Goal: Task Accomplishment & Management: Manage account settings

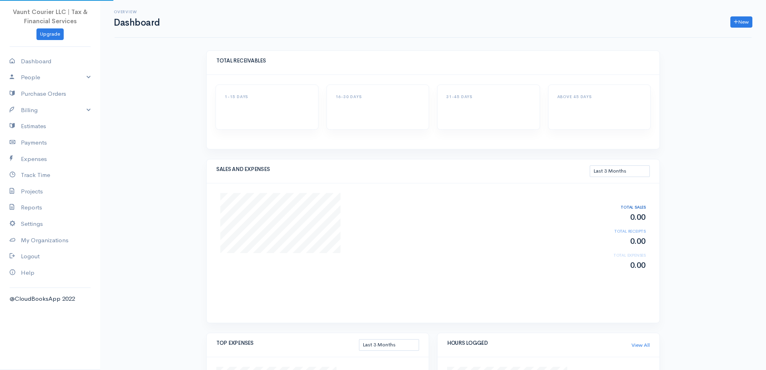
select select "90"
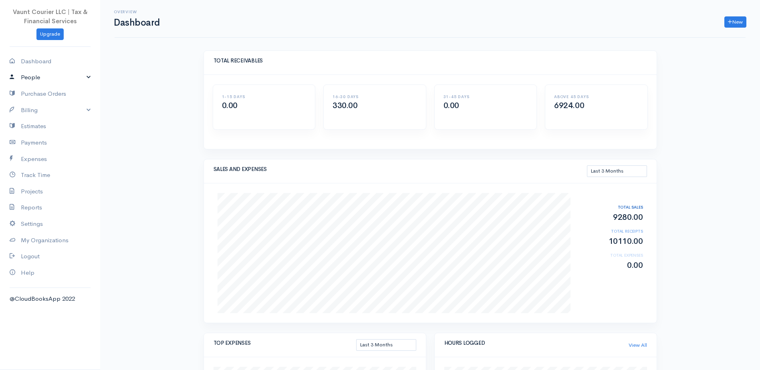
click at [85, 75] on link "People" at bounding box center [50, 77] width 100 height 16
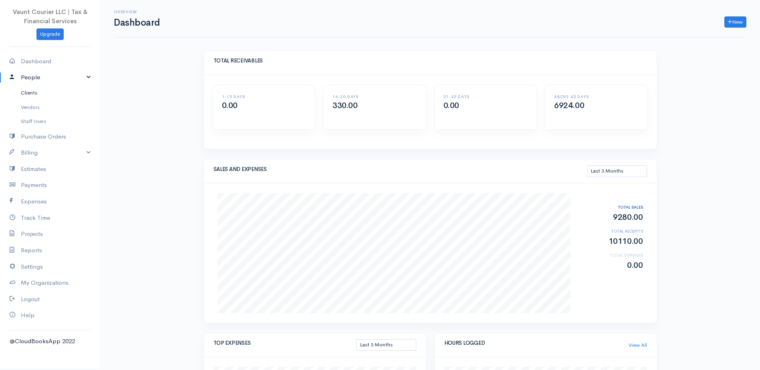
click at [42, 89] on link "Clients" at bounding box center [50, 93] width 100 height 14
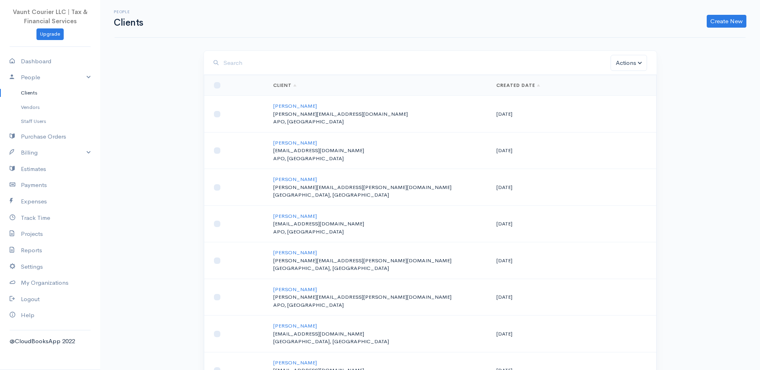
click at [418, 68] on input "search" at bounding box center [416, 63] width 387 height 16
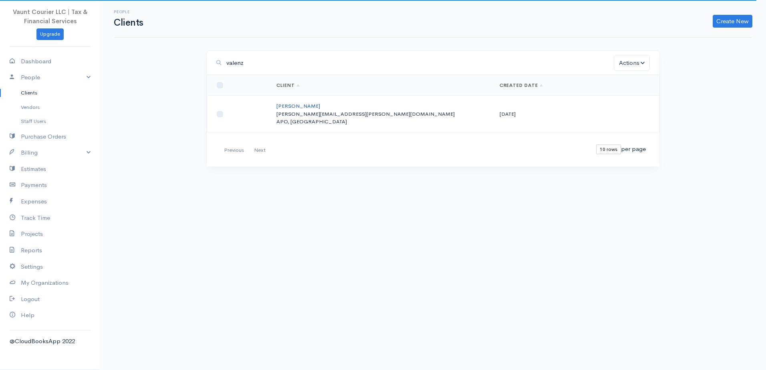
type input "valenz"
click at [314, 106] on link "[PERSON_NAME]" at bounding box center [298, 106] width 44 height 7
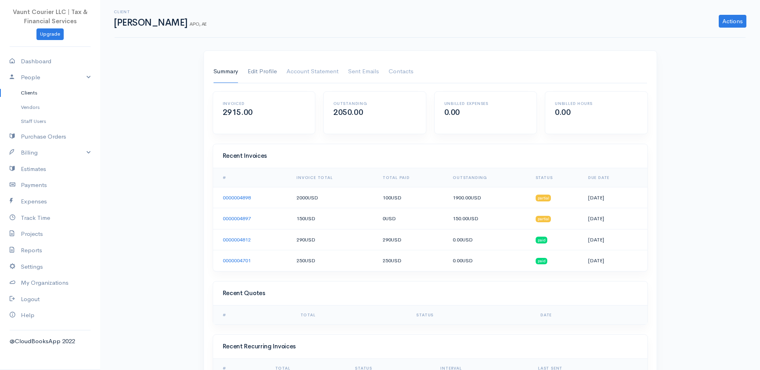
click at [264, 72] on link "Edit Profile" at bounding box center [261, 71] width 29 height 22
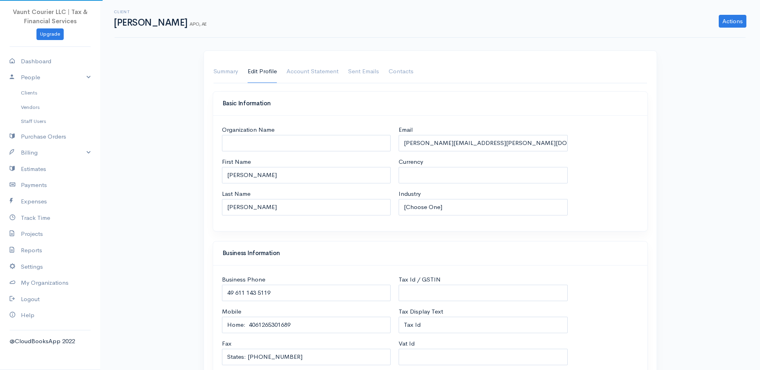
select select "USD"
select select "[GEOGRAPHIC_DATA]"
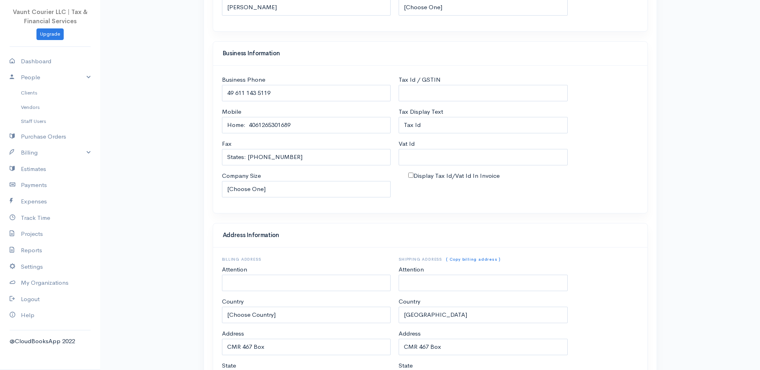
scroll to position [200, 0]
drag, startPoint x: 284, startPoint y: 159, endPoint x: 248, endPoint y: 158, distance: 36.5
click at [248, 158] on input "States: [PHONE_NUMBER]" at bounding box center [306, 157] width 169 height 16
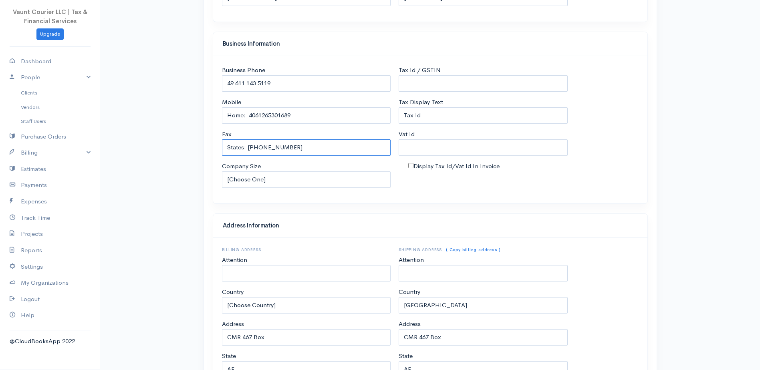
scroll to position [199, 0]
